Goal: Transaction & Acquisition: Purchase product/service

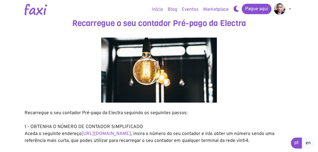
click at [280, 11] on img at bounding box center [280, 9] width 12 height 12
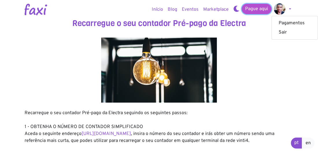
click at [253, 10] on link "Pague aqui" at bounding box center [257, 9] width 30 height 10
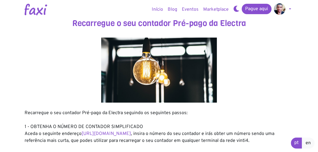
click at [158, 8] on link "Início" at bounding box center [157, 10] width 16 height 12
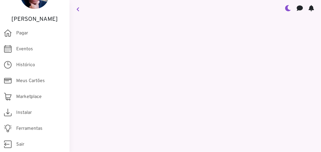
scroll to position [43, 0]
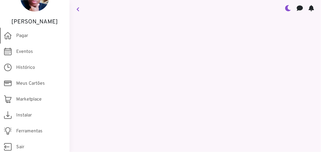
click at [19, 36] on span "Pagar" at bounding box center [22, 35] width 12 height 7
click at [76, 7] on icon at bounding box center [77, 9] width 3 height 5
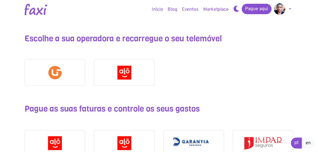
scroll to position [387, 0]
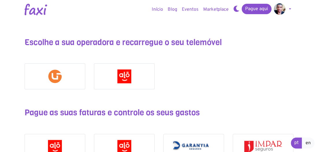
click at [125, 77] on img at bounding box center [124, 76] width 14 height 14
